Goal: Find contact information: Find contact information

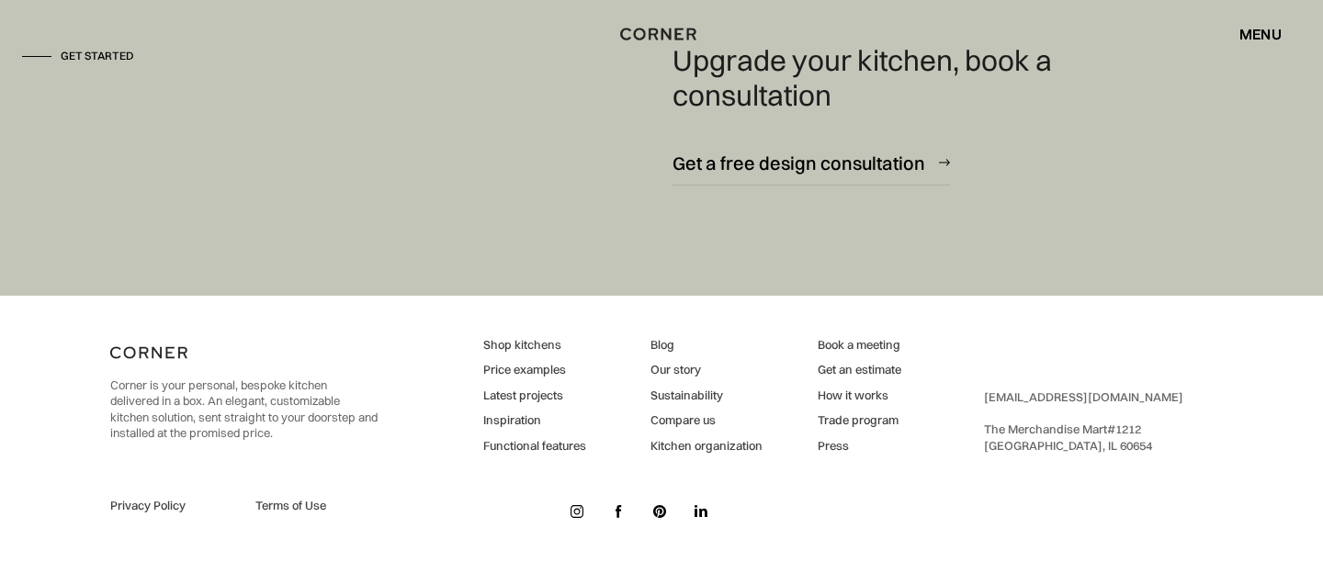
scroll to position [10887, 0]
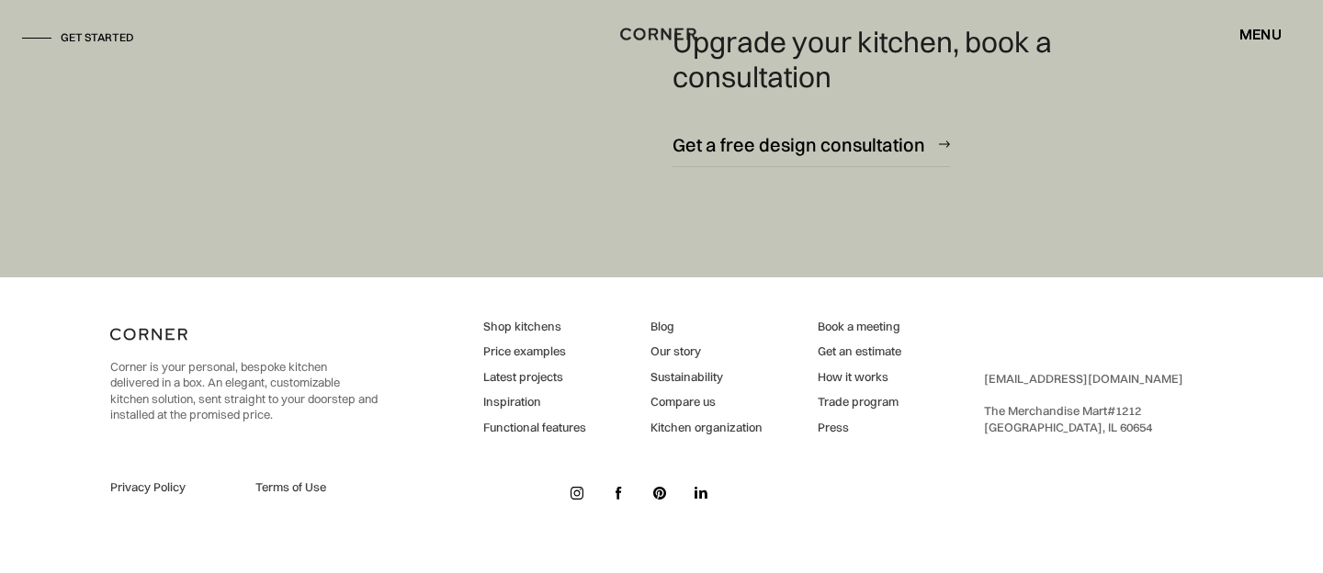
click at [582, 487] on img at bounding box center [577, 493] width 13 height 13
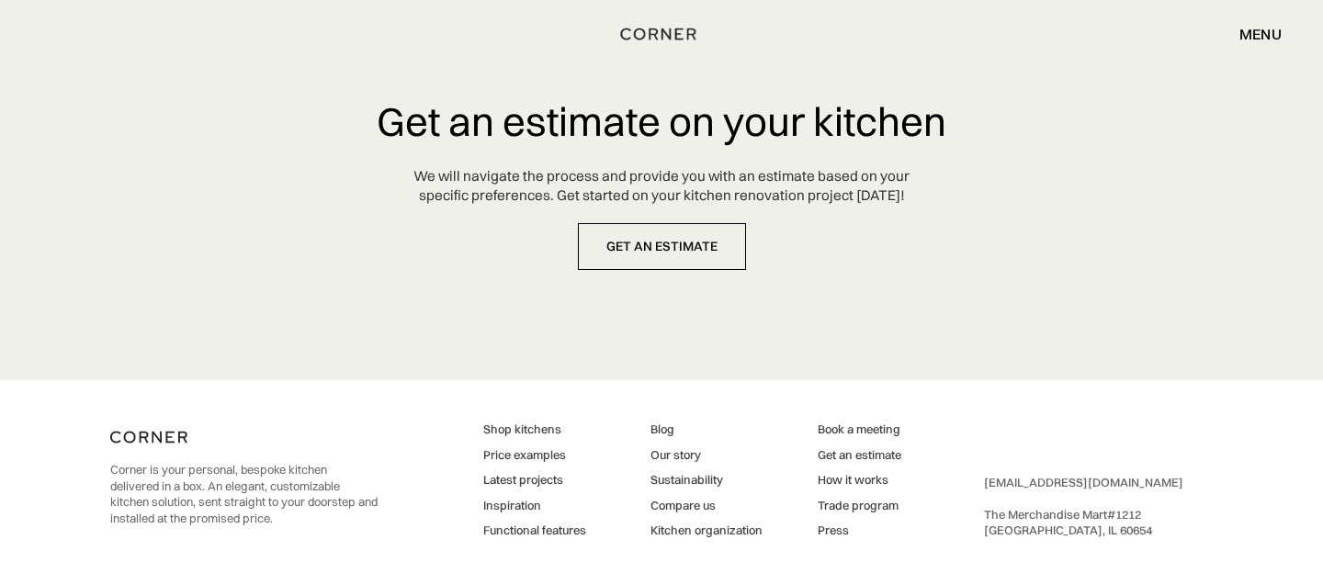
scroll to position [4955, 0]
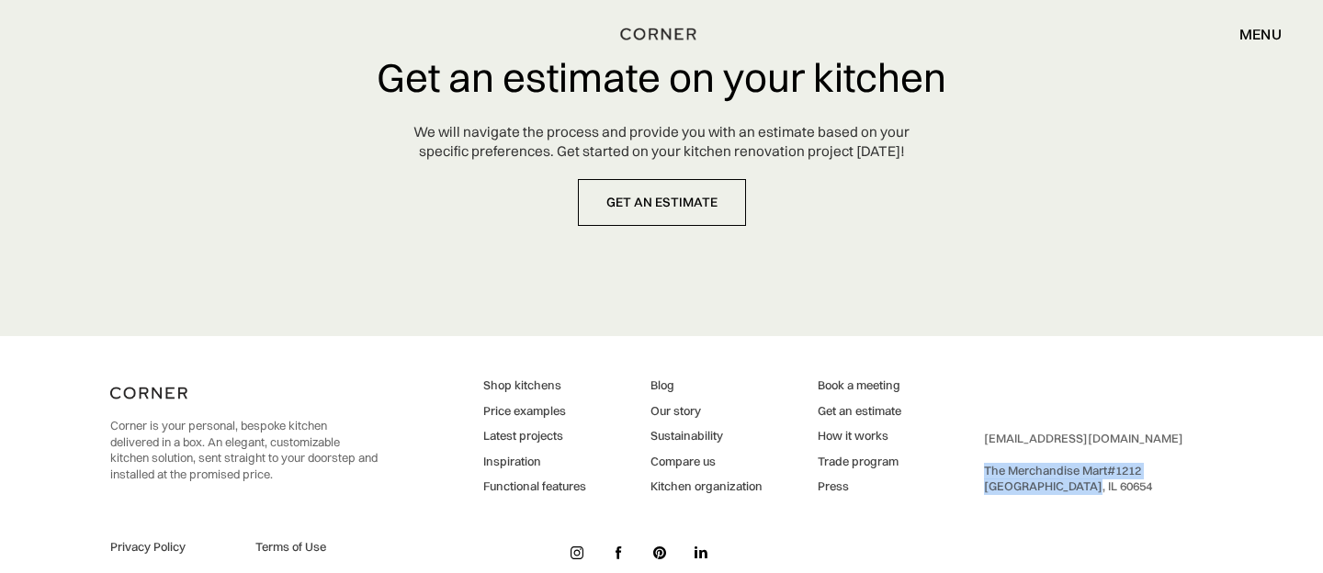
drag, startPoint x: 987, startPoint y: 431, endPoint x: 1095, endPoint y: 442, distance: 109.0
click at [1095, 442] on div "[EMAIL_ADDRESS][DOMAIN_NAME] ‍ The Merchandise Mart #[GEOGRAPHIC_DATA]" at bounding box center [1083, 463] width 199 height 64
copy div "The Merchandise M"
